Goal: Information Seeking & Learning: Learn about a topic

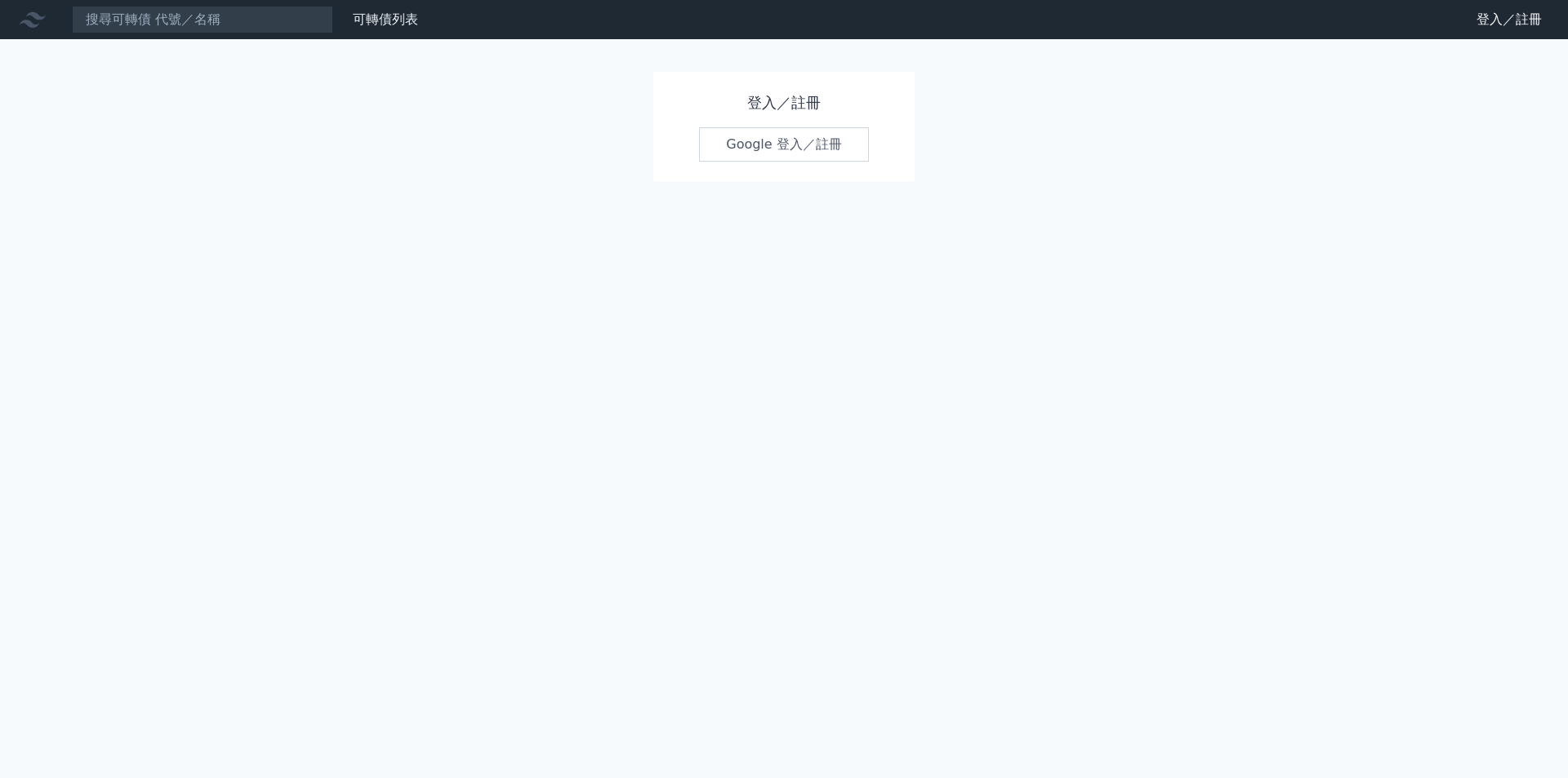
click at [791, 141] on link "Google 登入／註冊" at bounding box center [784, 145] width 170 height 34
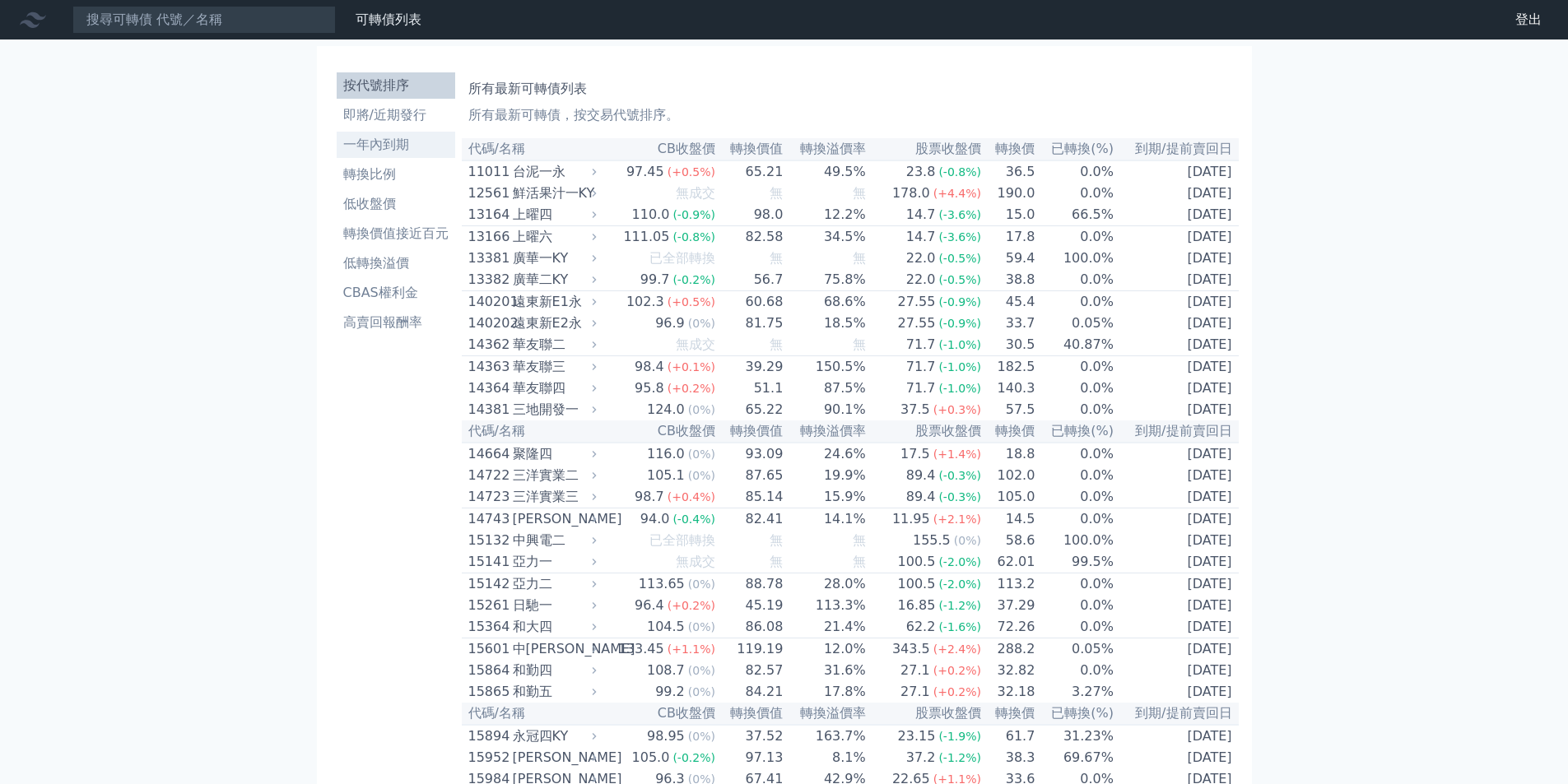
click at [418, 142] on li "一年內到期" at bounding box center [396, 145] width 119 height 20
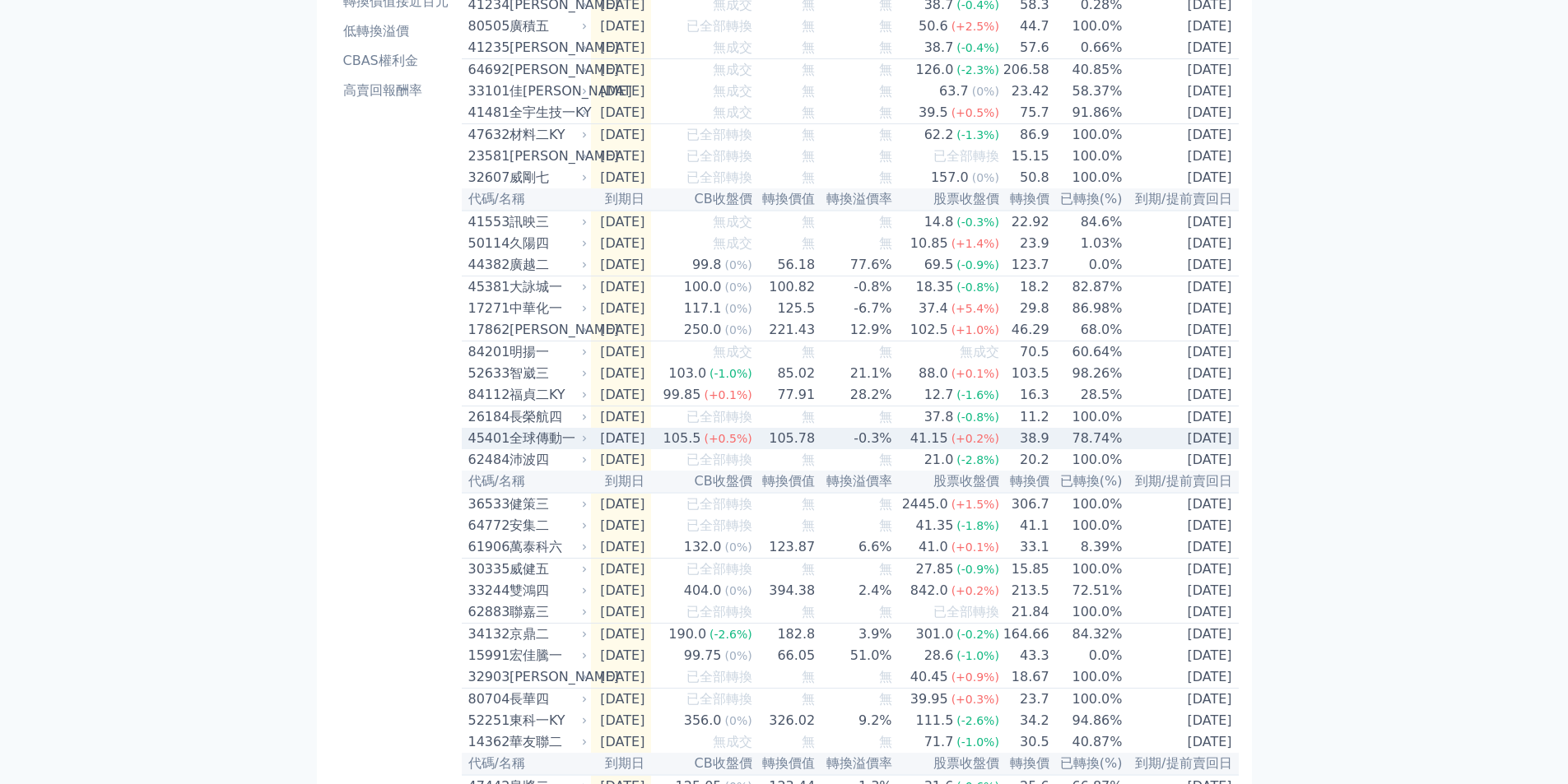
scroll to position [329, 0]
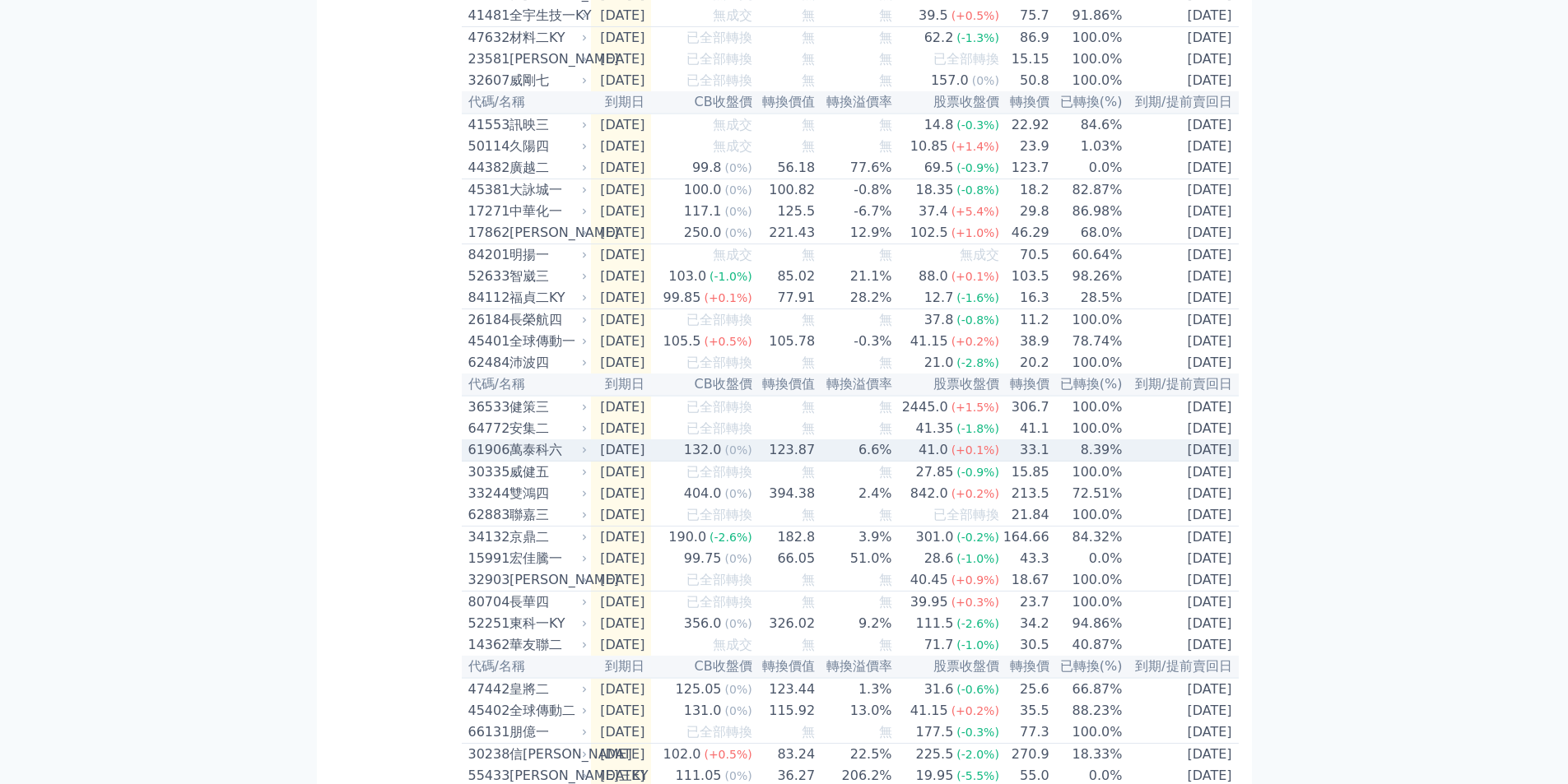
click at [544, 460] on div "萬泰科六" at bounding box center [547, 450] width 75 height 20
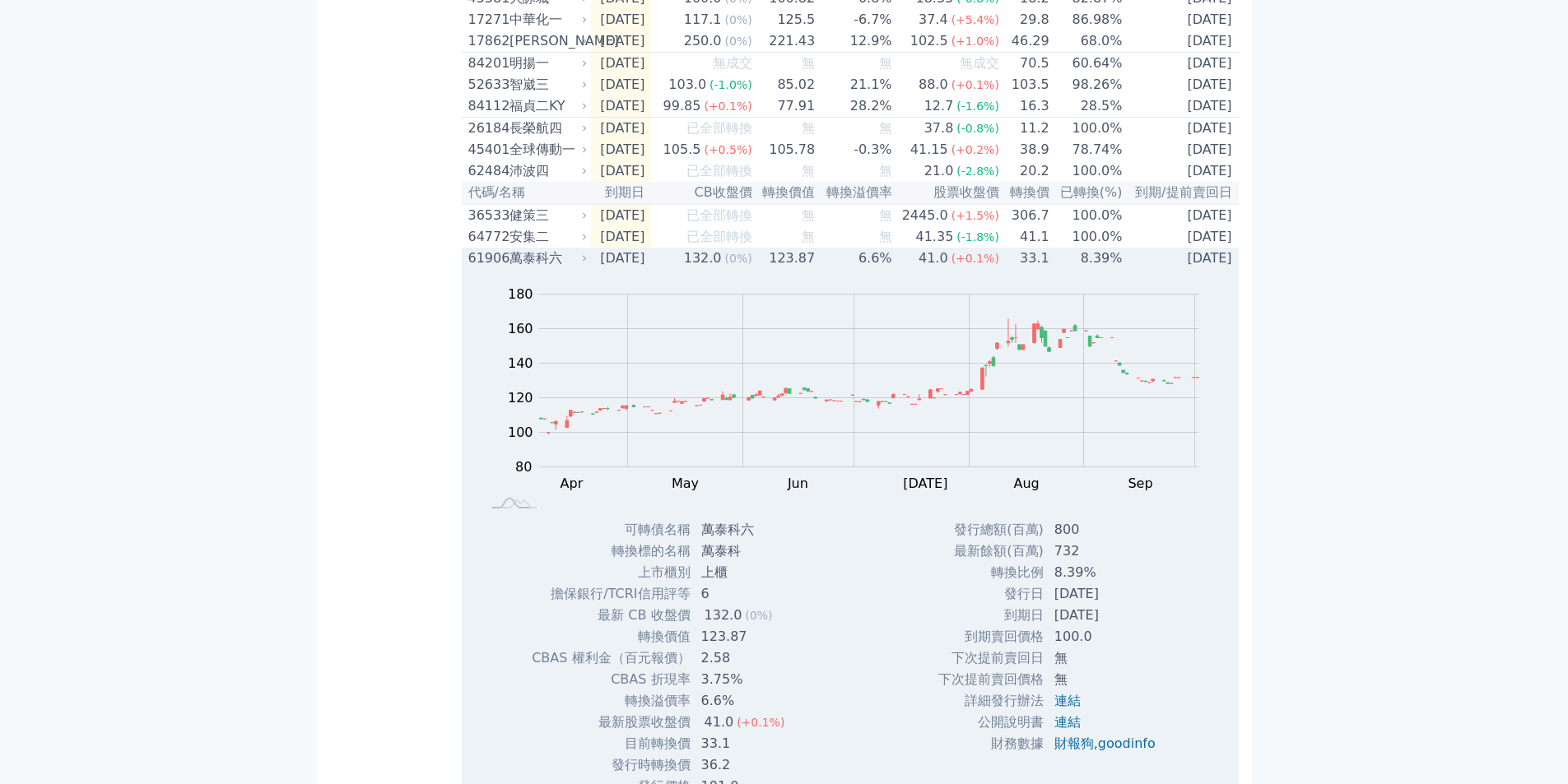
scroll to position [576, 0]
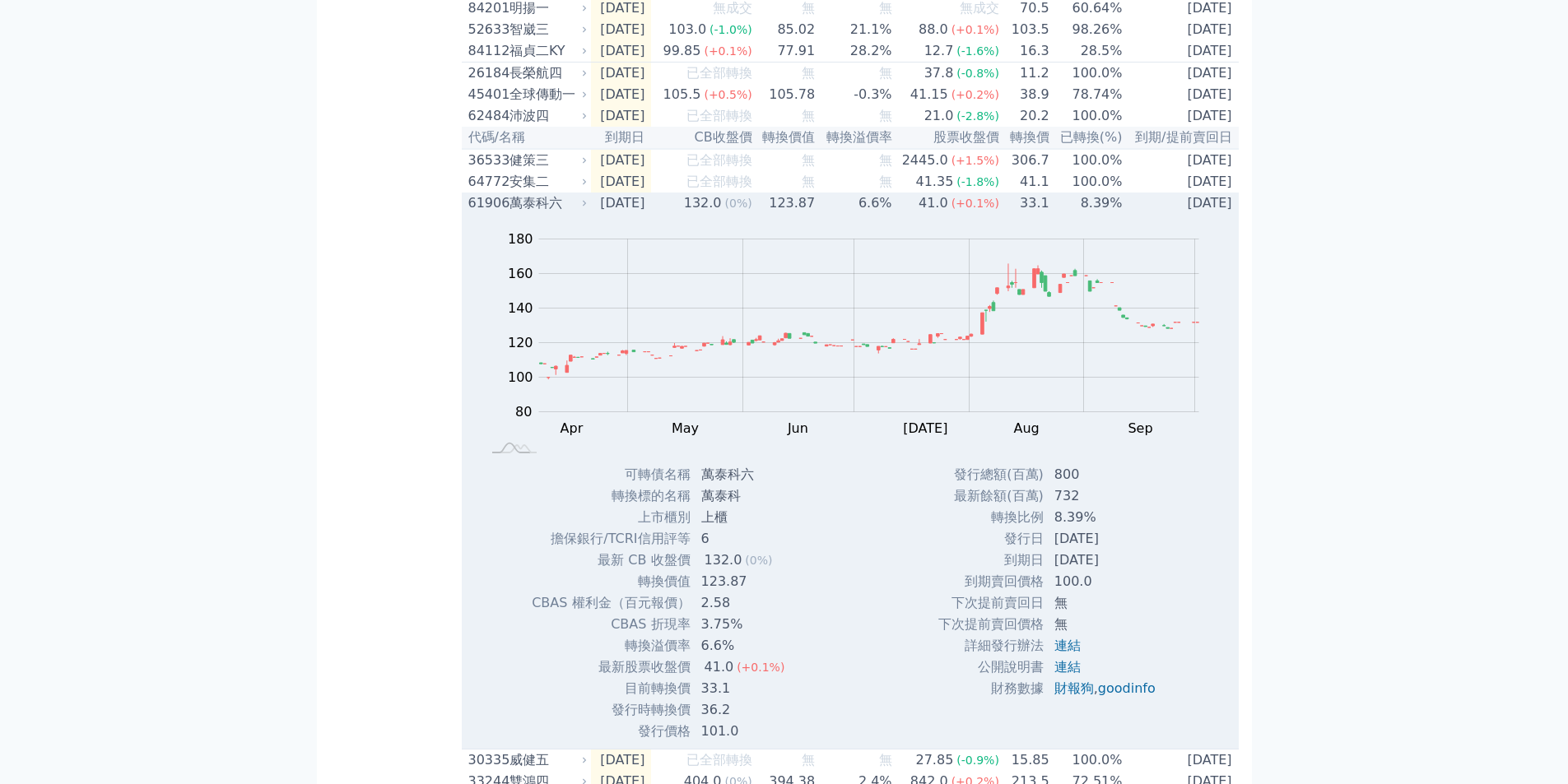
click at [543, 213] on div "萬泰科六" at bounding box center [547, 203] width 75 height 20
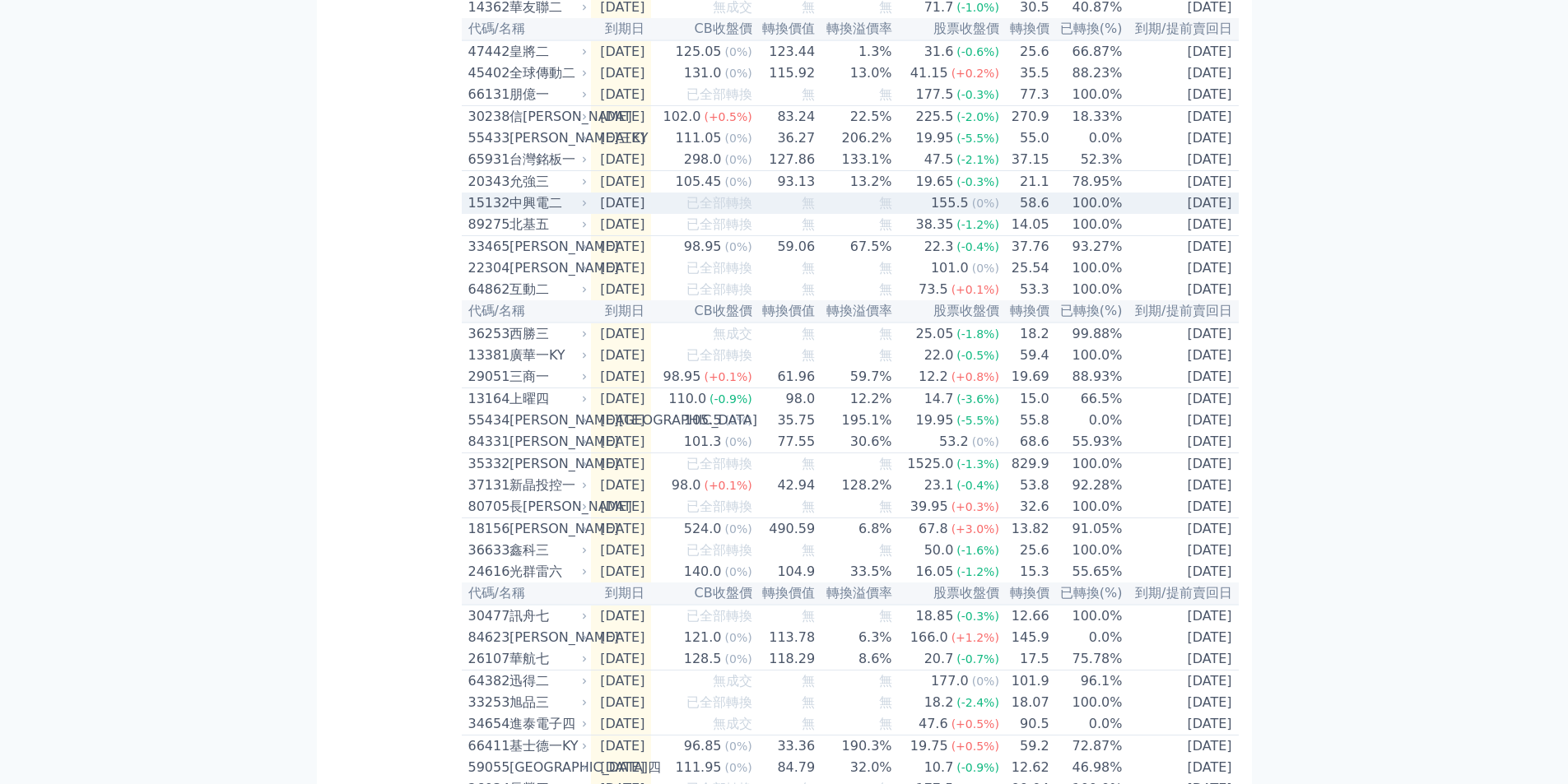
scroll to position [987, 0]
